Goal: Task Accomplishment & Management: Manage account settings

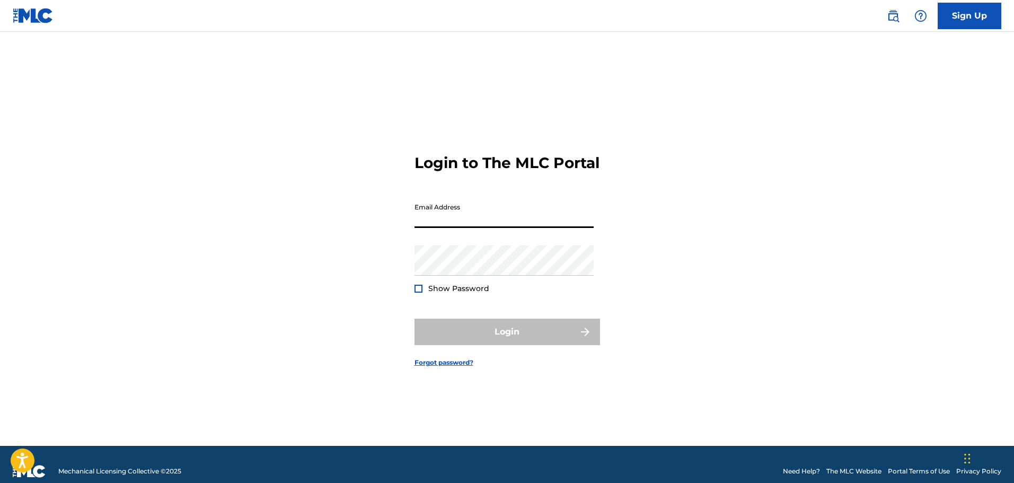
type input "[DOMAIN_NAME][EMAIL_ADDRESS][DOMAIN_NAME]"
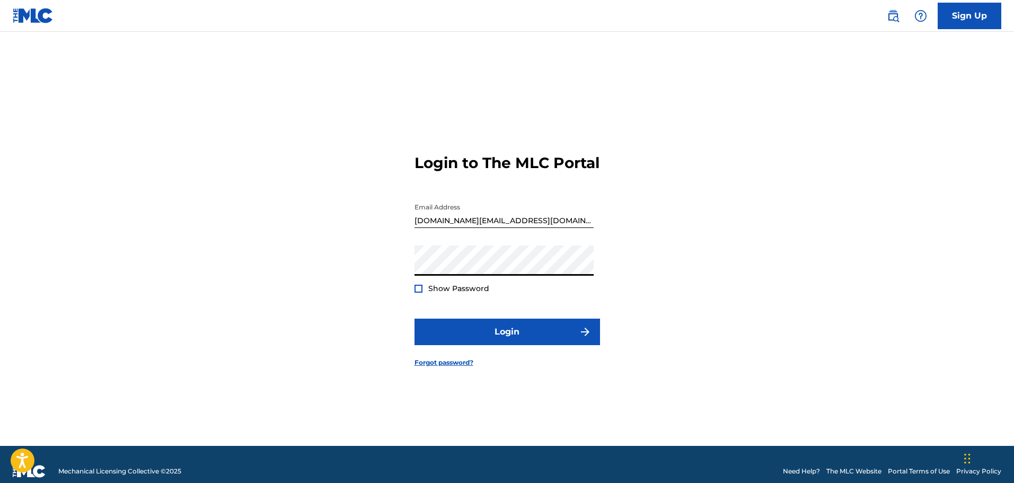
click at [415, 319] on button "Login" at bounding box center [508, 332] width 186 height 27
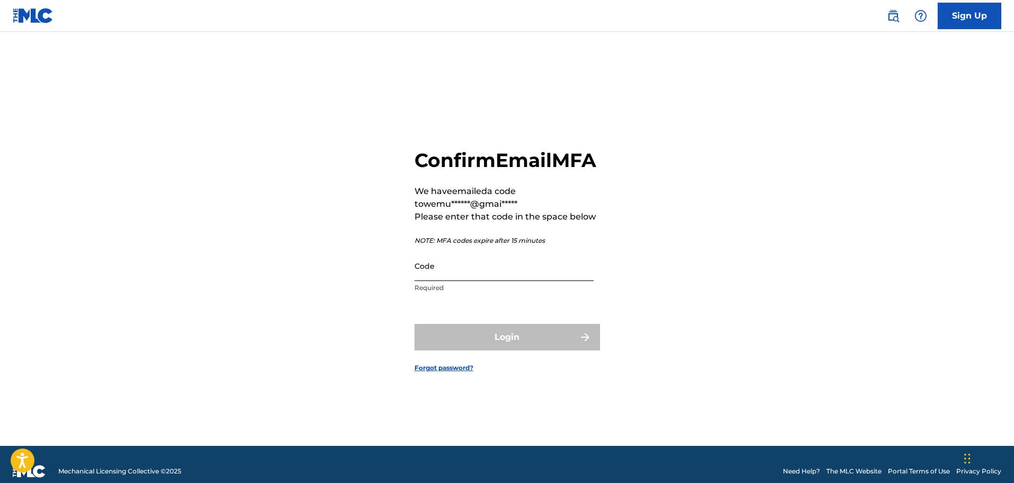
click at [447, 281] on input "Code" at bounding box center [504, 266] width 179 height 30
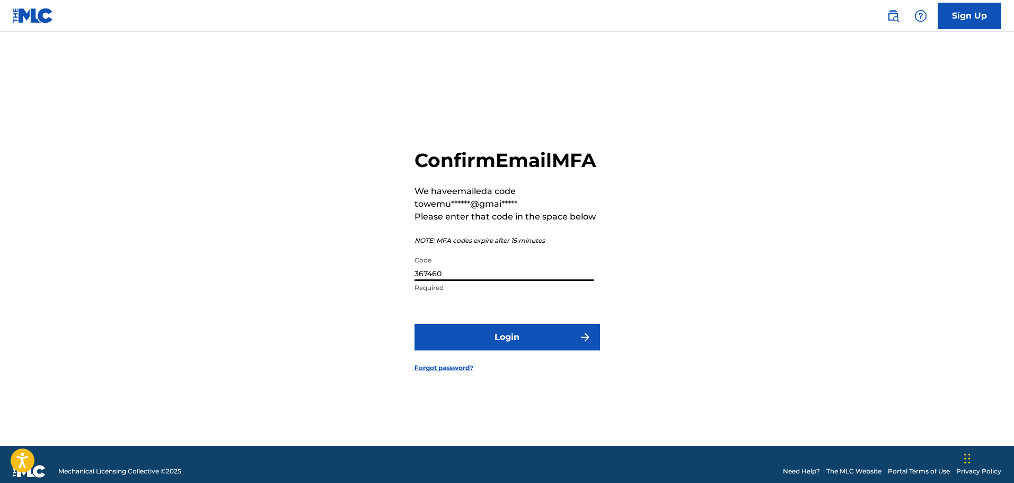
type input "367460"
click at [415, 324] on button "Login" at bounding box center [508, 337] width 186 height 27
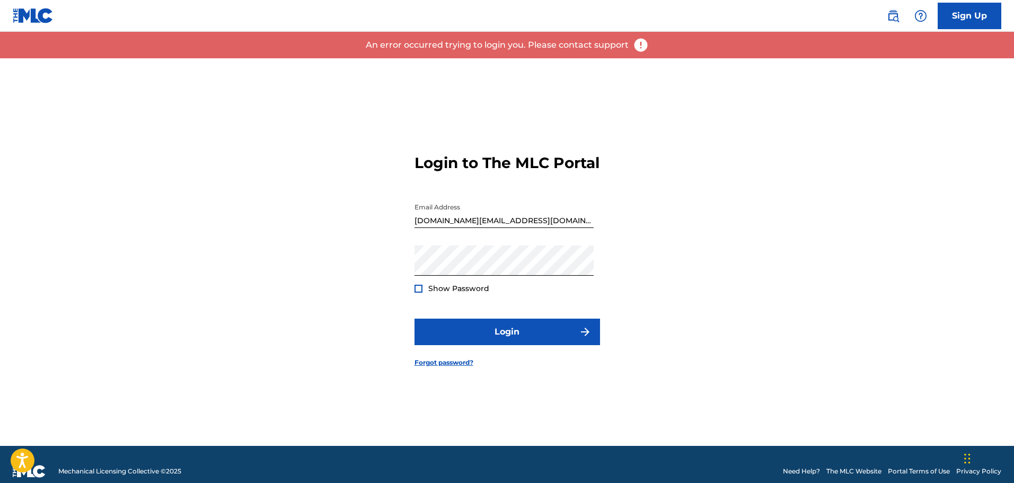
click at [447, 287] on div "Password Show Password" at bounding box center [504, 269] width 179 height 48
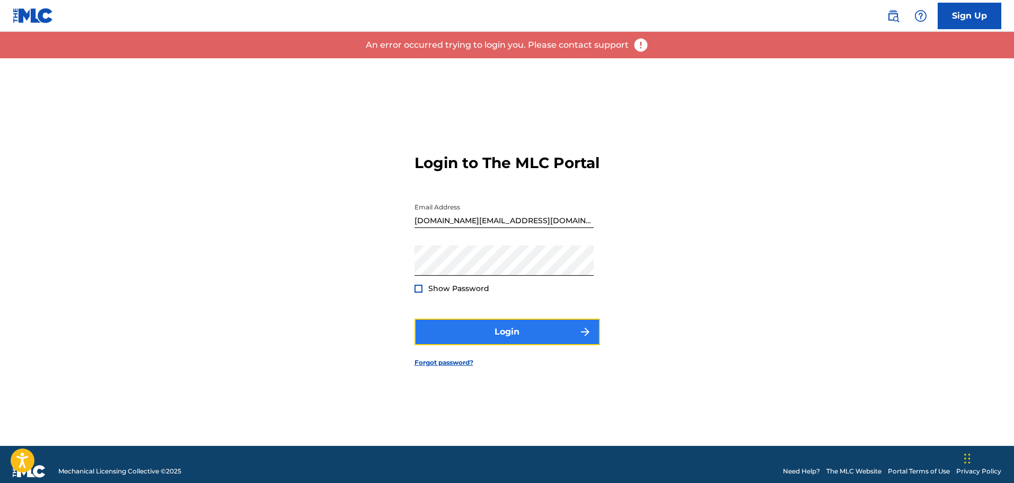
click at [529, 338] on button "Login" at bounding box center [508, 332] width 186 height 27
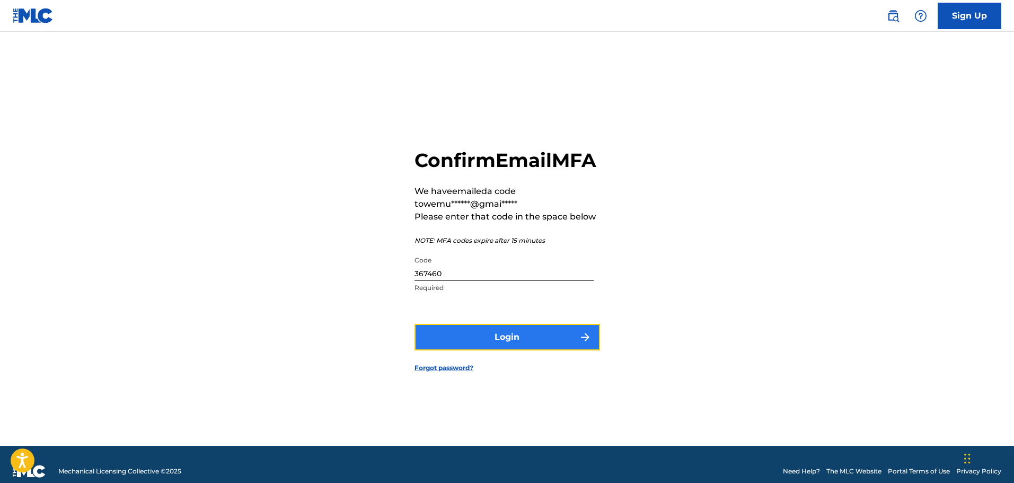
click at [486, 350] on button "Login" at bounding box center [508, 337] width 186 height 27
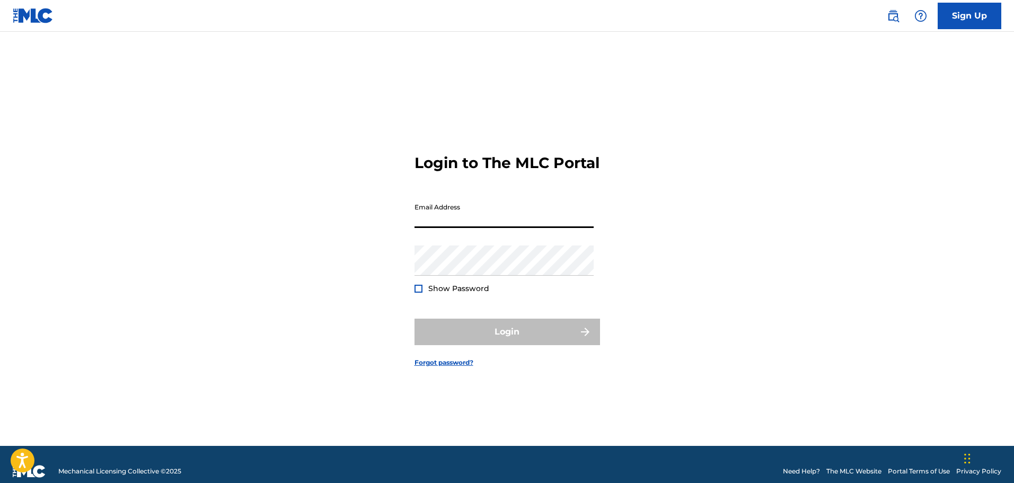
click at [545, 228] on input "Email Address" at bounding box center [504, 213] width 179 height 30
type input "[DOMAIN_NAME][EMAIL_ADDRESS][DOMAIN_NAME]"
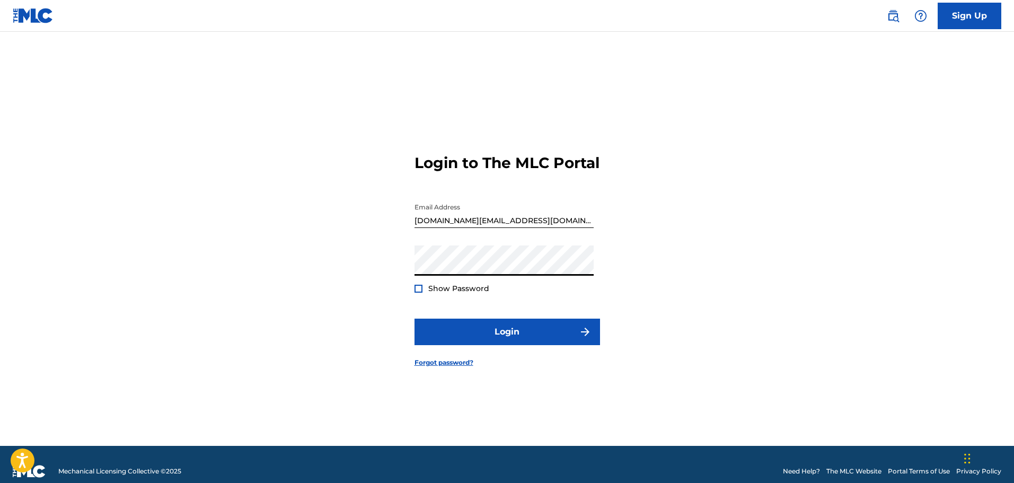
click at [415, 319] on button "Login" at bounding box center [508, 332] width 186 height 27
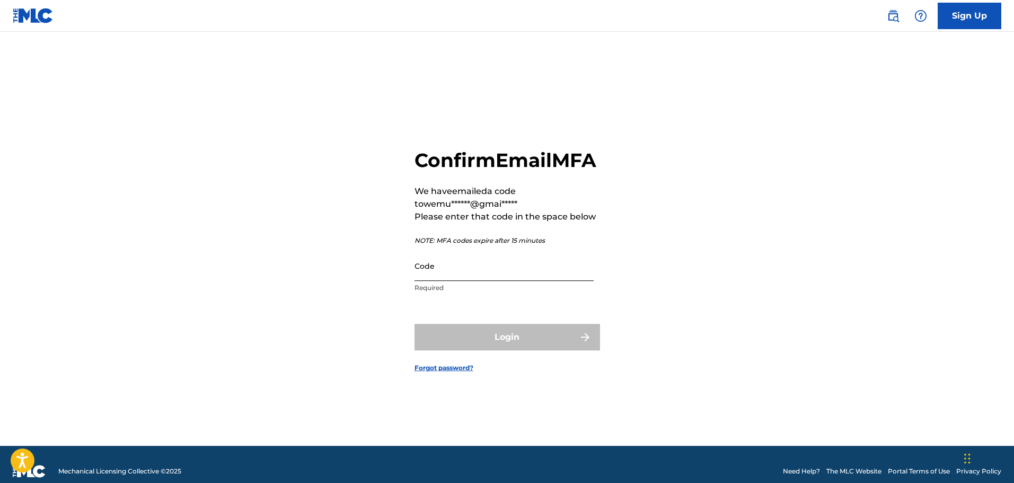
click at [507, 281] on input "Code" at bounding box center [504, 266] width 179 height 30
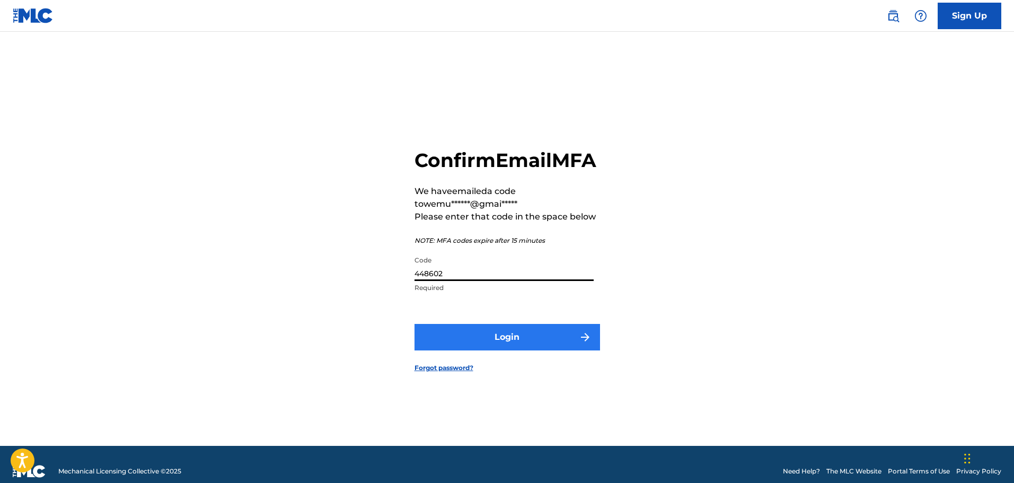
type input "448602"
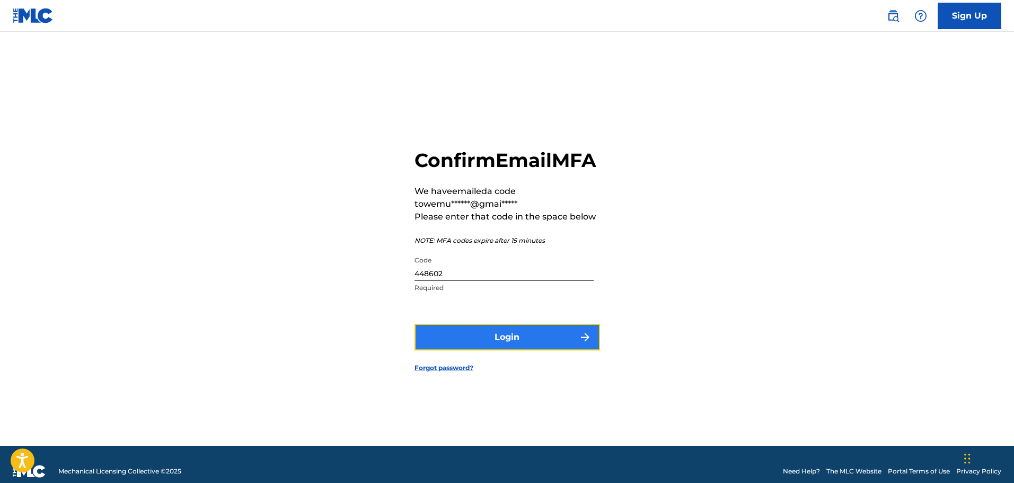
click at [504, 344] on button "Login" at bounding box center [508, 337] width 186 height 27
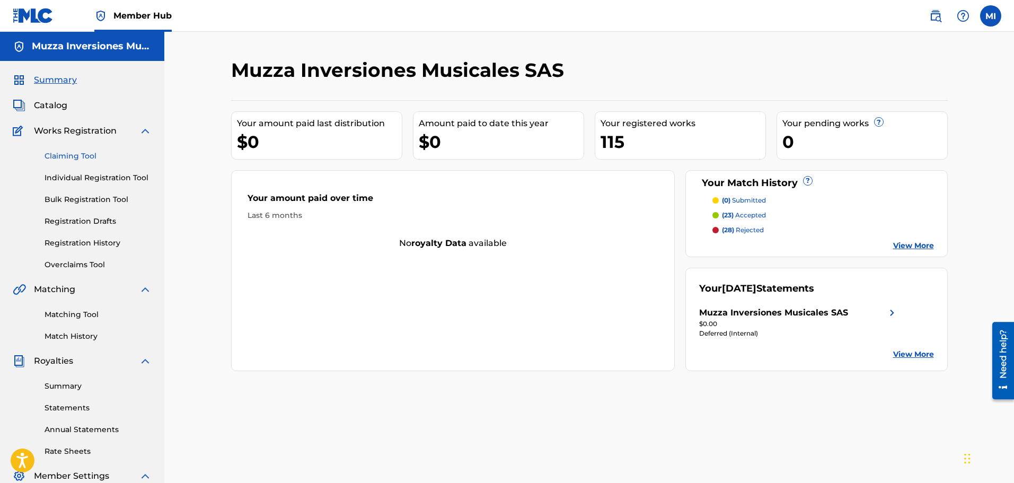
click at [85, 152] on link "Claiming Tool" at bounding box center [98, 156] width 107 height 11
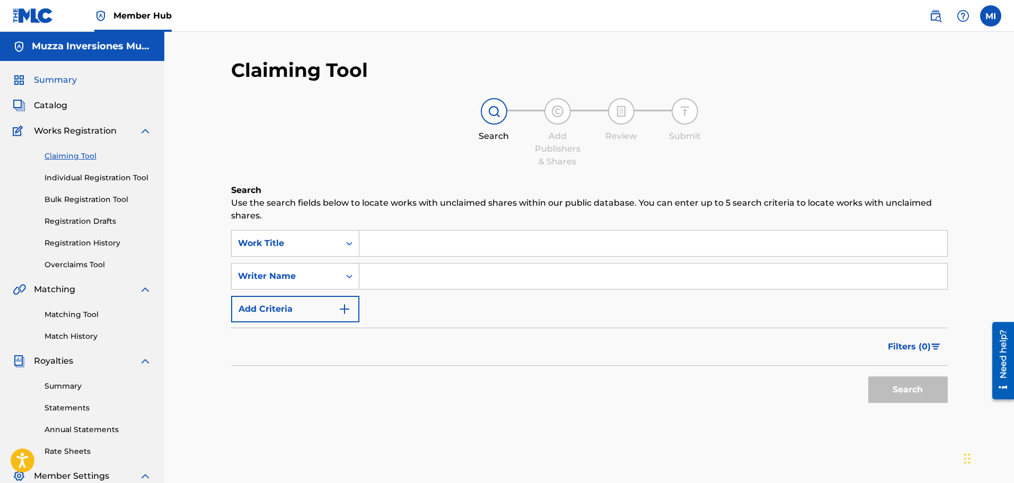
click at [63, 83] on span "Summary" at bounding box center [55, 80] width 43 height 13
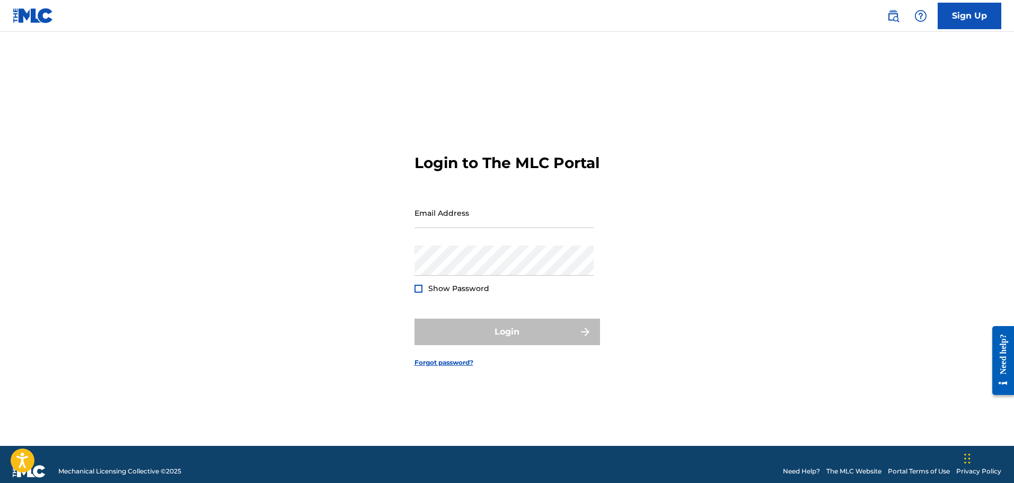
click at [161, 151] on div "Login to The MLC Portal Email Address Password Show Password Login Forgot passw…" at bounding box center [507, 252] width 742 height 388
click at [427, 214] on input "Email Address" at bounding box center [504, 213] width 179 height 30
type input "[DOMAIN_NAME][EMAIL_ADDRESS][DOMAIN_NAME]"
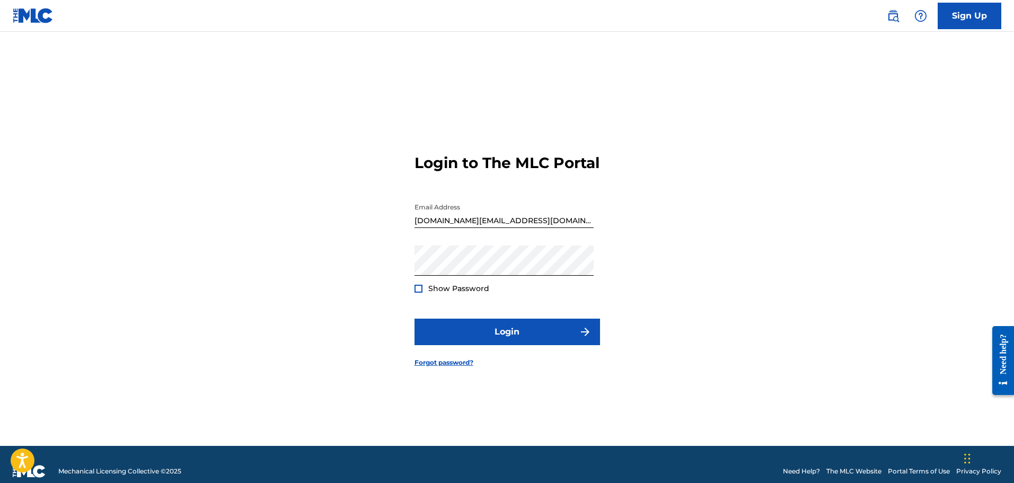
click at [472, 326] on form "Login to The MLC Portal Email Address wemuzza.co@gmail.com Password Show Passwo…" at bounding box center [508, 252] width 186 height 388
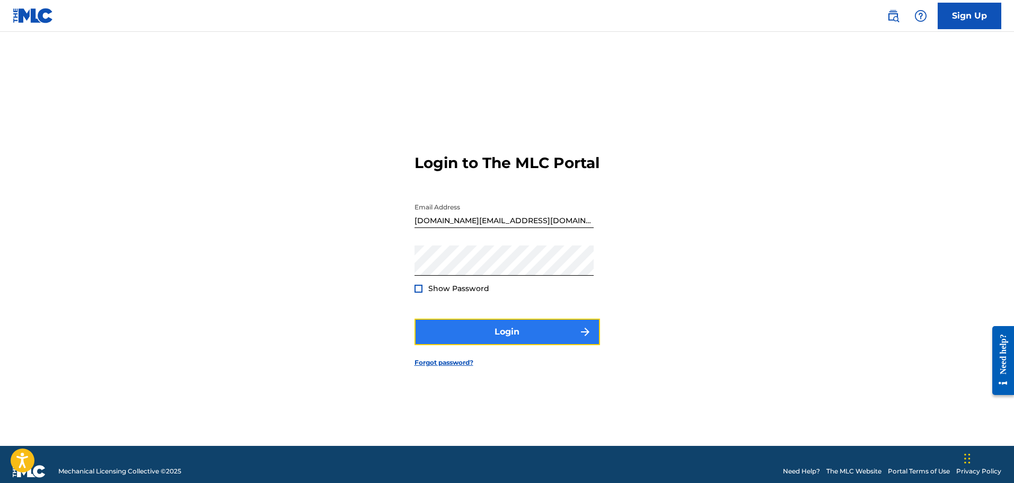
click at [471, 333] on button "Login" at bounding box center [508, 332] width 186 height 27
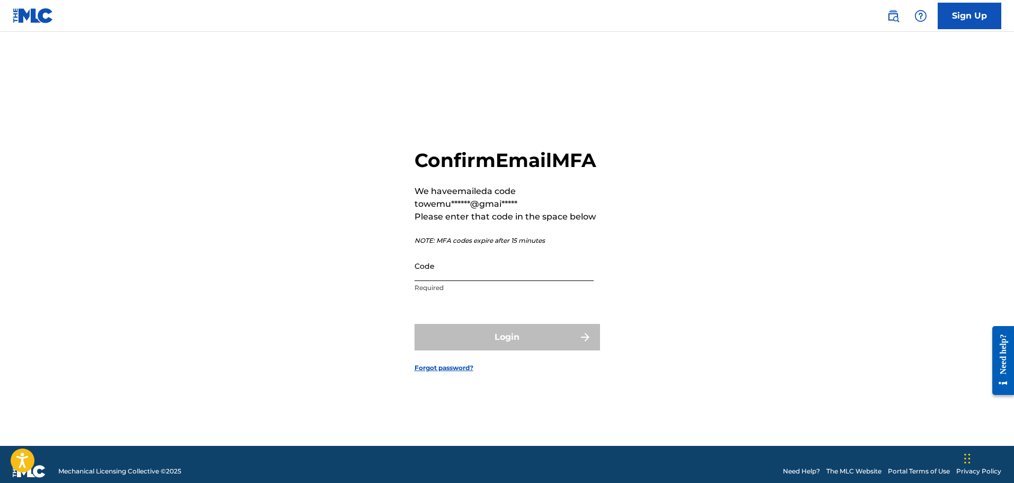
click at [483, 281] on input "Code" at bounding box center [504, 266] width 179 height 30
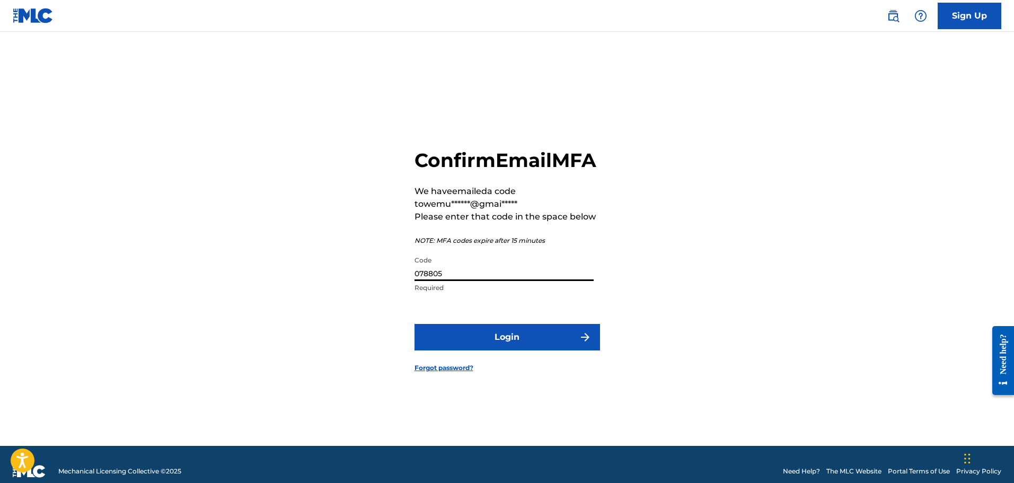
type input "078805"
click at [415, 324] on button "Login" at bounding box center [508, 337] width 186 height 27
